Goal: Information Seeking & Learning: Learn about a topic

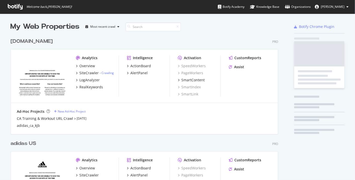
scroll to position [175, 347]
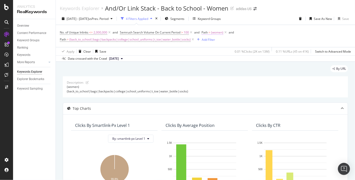
click at [219, 33] on span "(women)" at bounding box center [217, 32] width 12 height 7
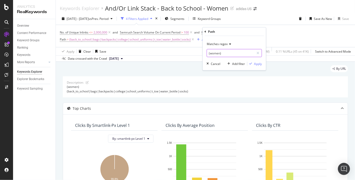
click at [216, 51] on input "(women)" at bounding box center [230, 53] width 47 height 8
click at [146, 27] on div "No. of Unique Inlinks <= 2,000,000 and Semrush Search Volume On Current Period …" at bounding box center [205, 36] width 291 height 22
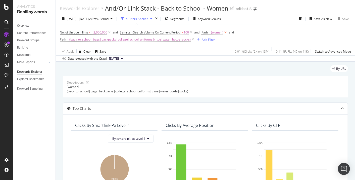
click at [225, 32] on icon at bounding box center [225, 32] width 4 height 5
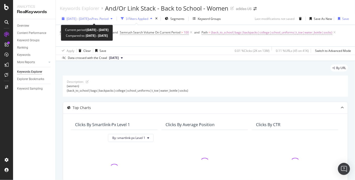
click at [115, 18] on div "button" at bounding box center [112, 18] width 6 height 3
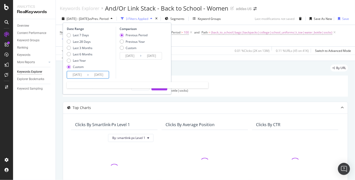
click at [75, 73] on input "[DATE]" at bounding box center [77, 74] width 20 height 7
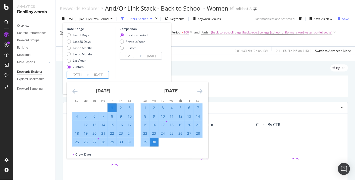
click at [76, 92] on icon "Move backward to switch to the previous month." at bounding box center [74, 91] width 5 height 6
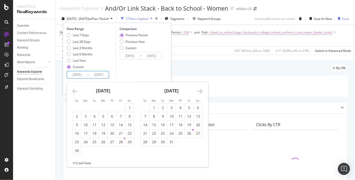
click at [76, 92] on icon "Move backward to switch to the previous month." at bounding box center [74, 91] width 5 height 6
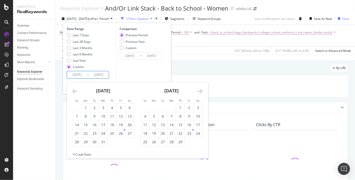
click at [76, 92] on icon "Move backward to switch to the previous month." at bounding box center [74, 91] width 5 height 6
click at [142, 104] on div "1" at bounding box center [145, 107] width 9 height 8
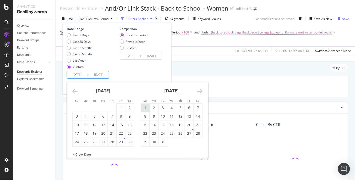
type input "[DATE]"
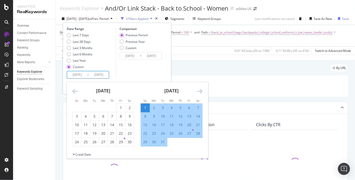
click at [199, 90] on icon "Move forward to switch to the next month." at bounding box center [199, 91] width 5 height 6
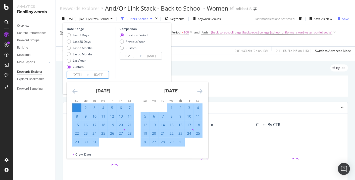
click at [199, 90] on icon "Move forward to switch to the next month." at bounding box center [199, 91] width 5 height 6
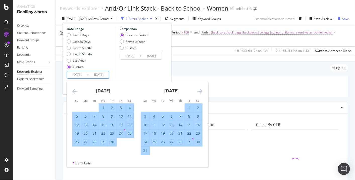
click at [142, 149] on div "31" at bounding box center [145, 150] width 9 height 5
type input "[DATE]"
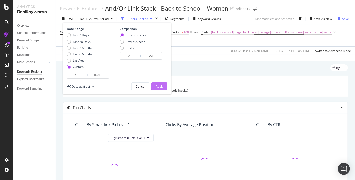
click at [158, 84] on div "Apply" at bounding box center [159, 86] width 8 height 4
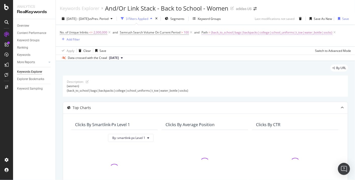
click at [226, 34] on span "(back_to_school|bags|backpacks|college|school_uniforms|t_toe|water_bottle|socks)" at bounding box center [271, 32] width 121 height 7
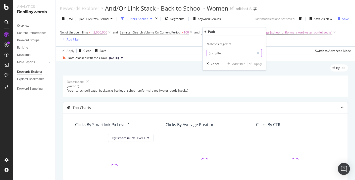
type input "(top_gifts"
type input "(top_gifts|stocking_stuffers|gift_guide|[DATE]|[DATE]|fleece)"
click at [256, 64] on div "Apply" at bounding box center [258, 63] width 8 height 4
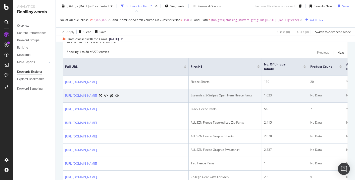
scroll to position [47, 0]
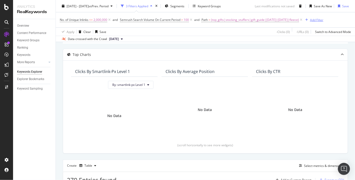
click at [323, 18] on div "Add Filter" at bounding box center [316, 20] width 13 height 4
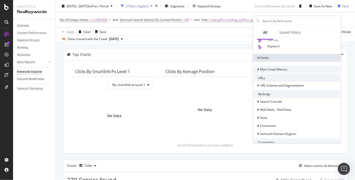
scroll to position [0, 0]
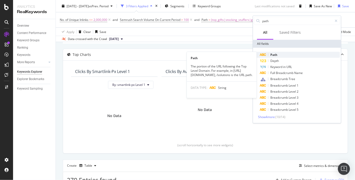
type input "path"
click at [292, 52] on div "Path" at bounding box center [300, 55] width 80 height 6
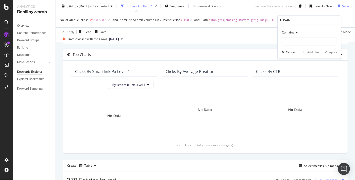
click at [294, 30] on div "Contains" at bounding box center [309, 32] width 55 height 8
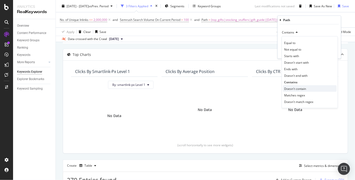
click at [307, 87] on div "Doesn't contain" at bounding box center [310, 88] width 54 height 7
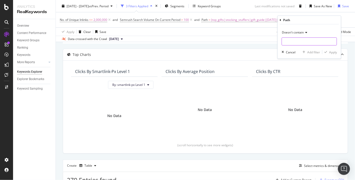
click at [301, 42] on input "text" at bounding box center [309, 41] width 55 height 8
type input "(html)"
click at [326, 50] on icon "button" at bounding box center [325, 51] width 3 height 3
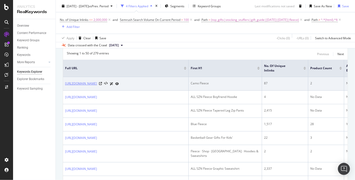
scroll to position [193, 0]
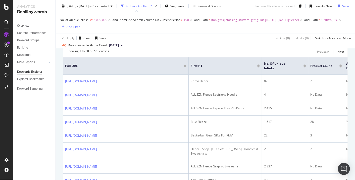
click at [321, 23] on span "^.*(html).*$" at bounding box center [329, 19] width 17 height 7
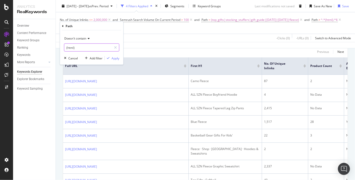
click at [80, 49] on input "(html)" at bounding box center [87, 47] width 47 height 8
click at [96, 47] on input "(html)" at bounding box center [87, 47] width 47 height 8
type input "html"
click at [117, 57] on div "Apply" at bounding box center [116, 58] width 8 height 4
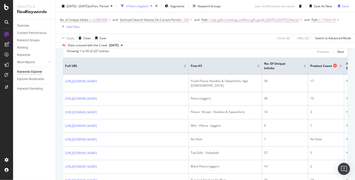
scroll to position [165, 0]
